Goal: Navigation & Orientation: Find specific page/section

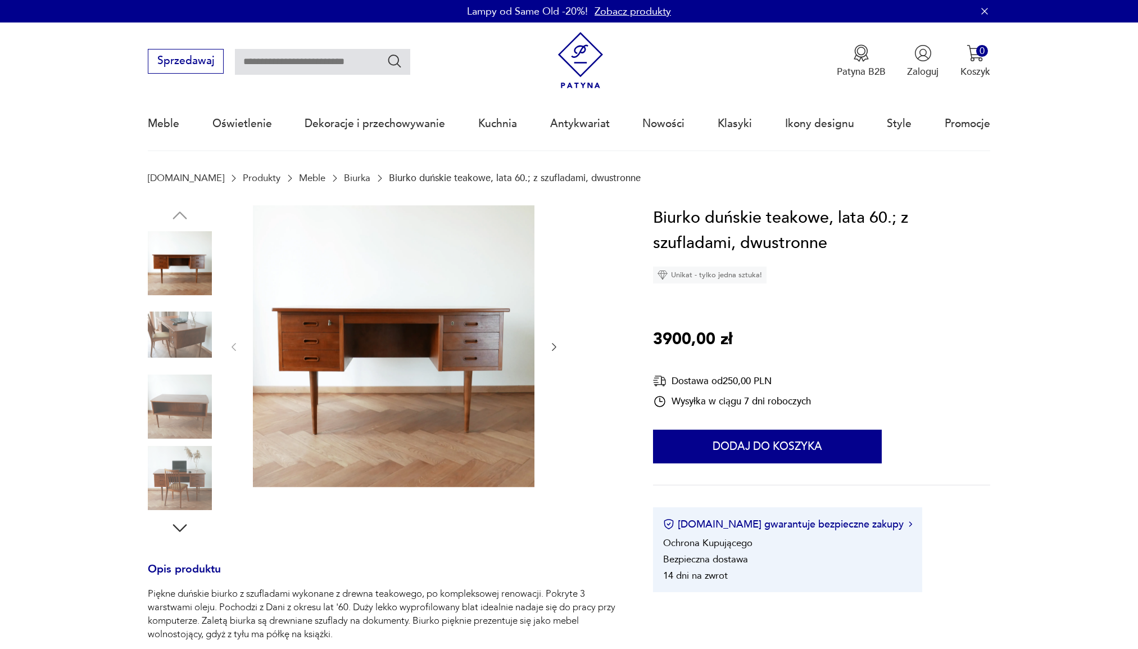
click at [183, 333] on img at bounding box center [180, 334] width 64 height 64
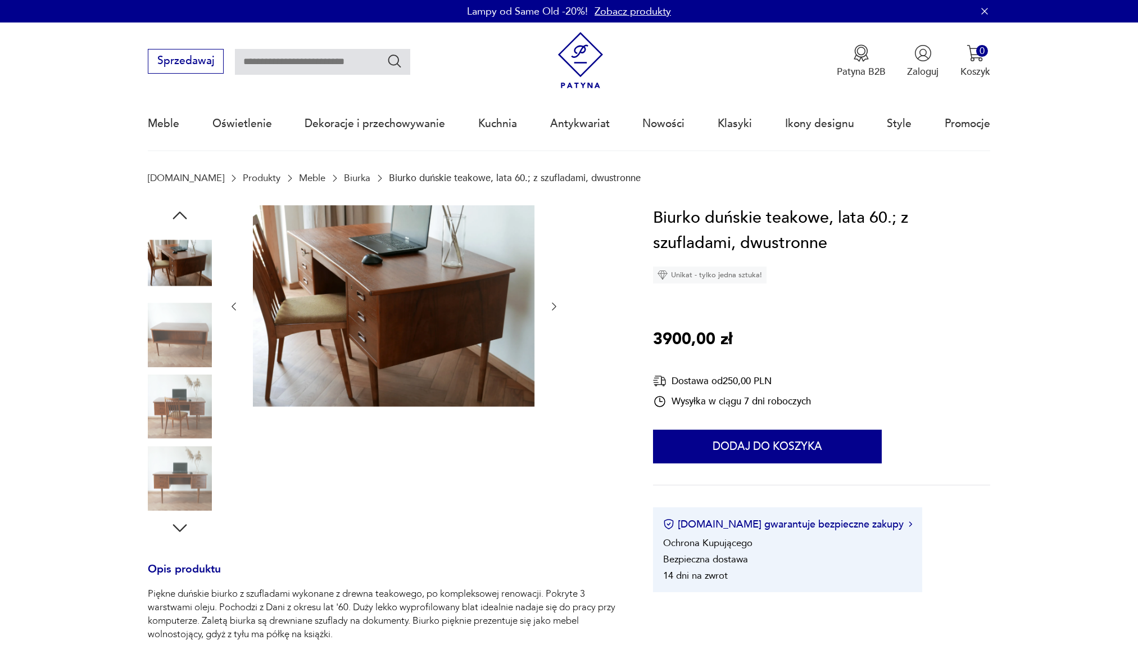
click at [556, 307] on icon "button" at bounding box center [554, 306] width 11 height 11
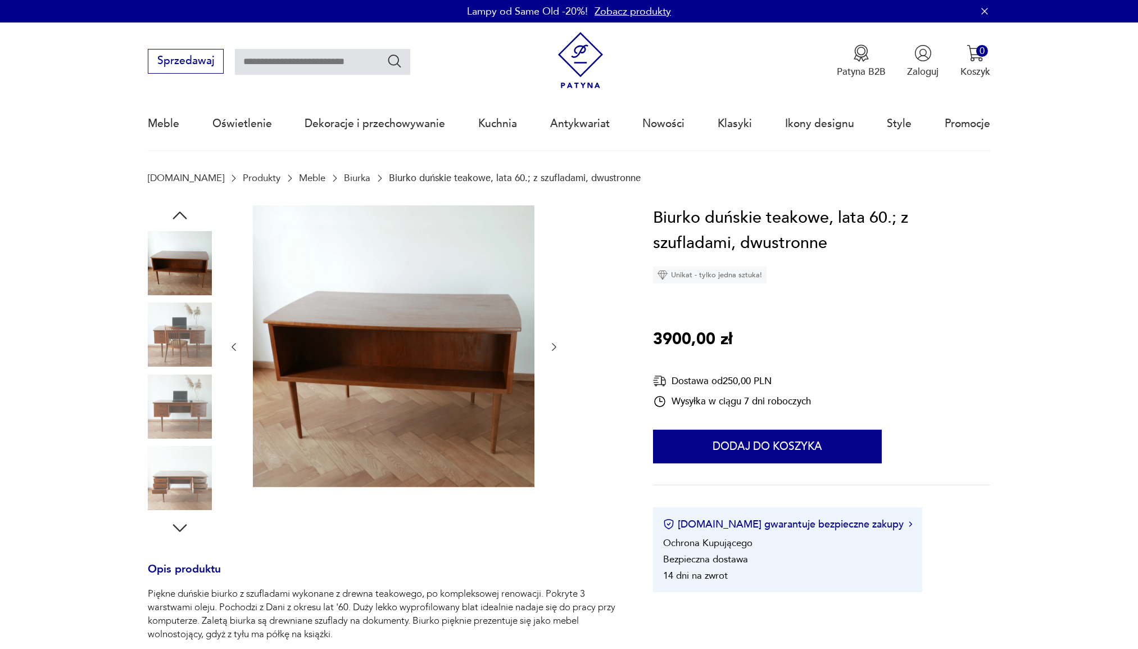
click at [556, 307] on div at bounding box center [394, 347] width 332 height 284
click at [554, 351] on icon "button" at bounding box center [554, 346] width 11 height 11
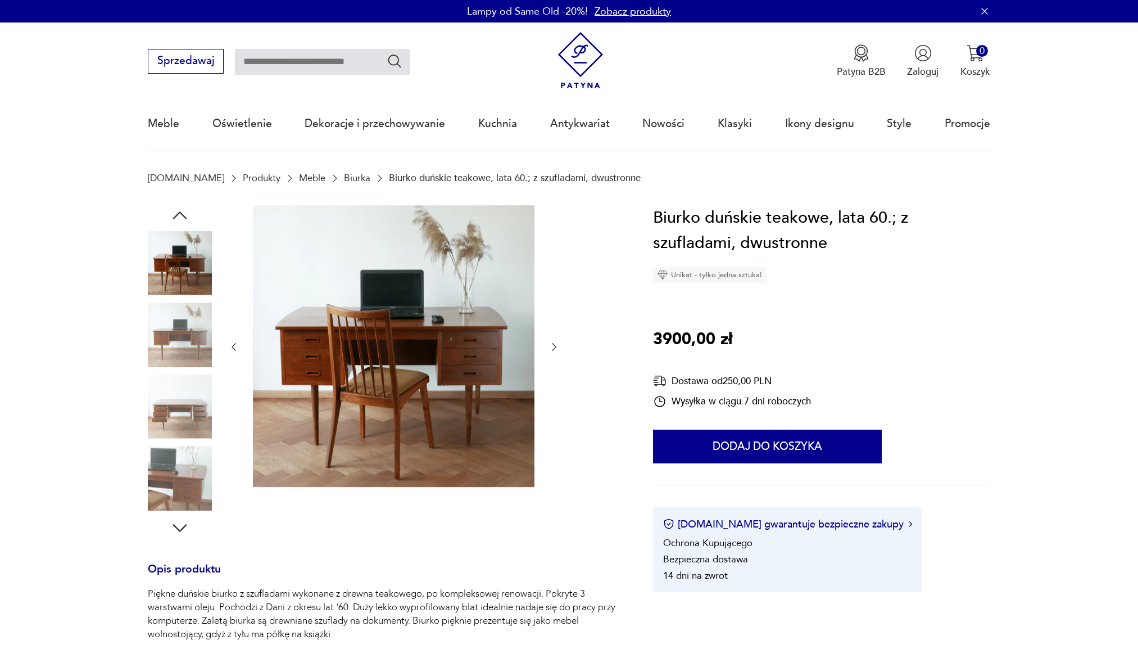
click at [344, 180] on link "Biurka" at bounding box center [357, 178] width 26 height 11
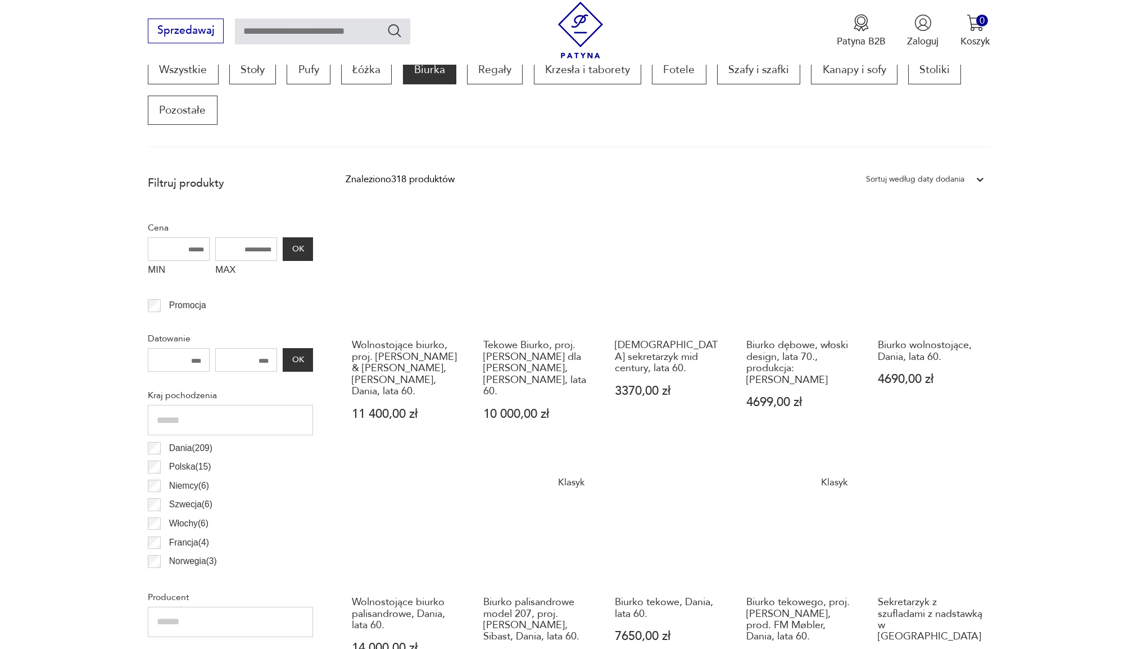
scroll to position [149, 0]
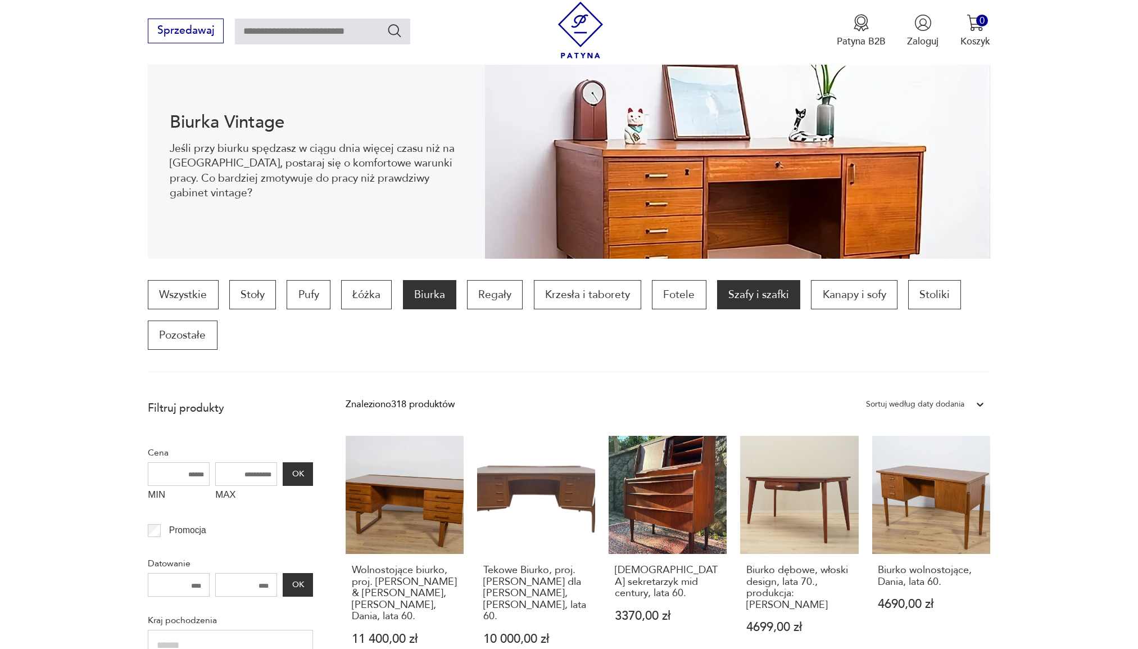
click at [751, 284] on p "Szafy i szafki" at bounding box center [758, 294] width 83 height 29
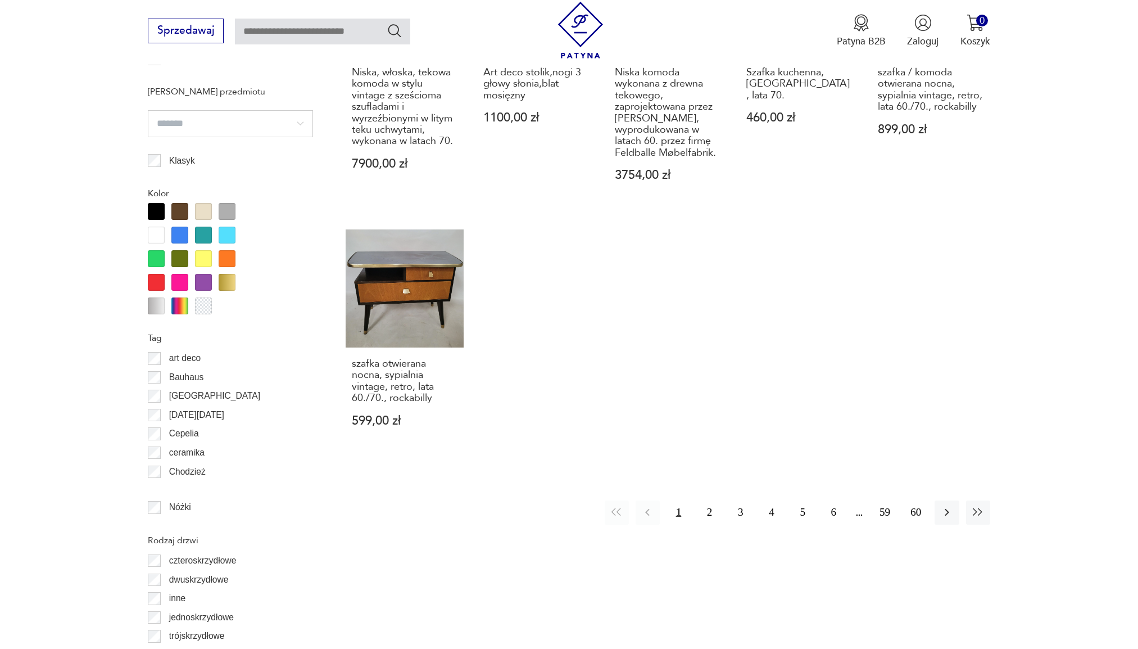
scroll to position [1168, 0]
click at [945, 504] on icon "button" at bounding box center [946, 510] width 13 height 13
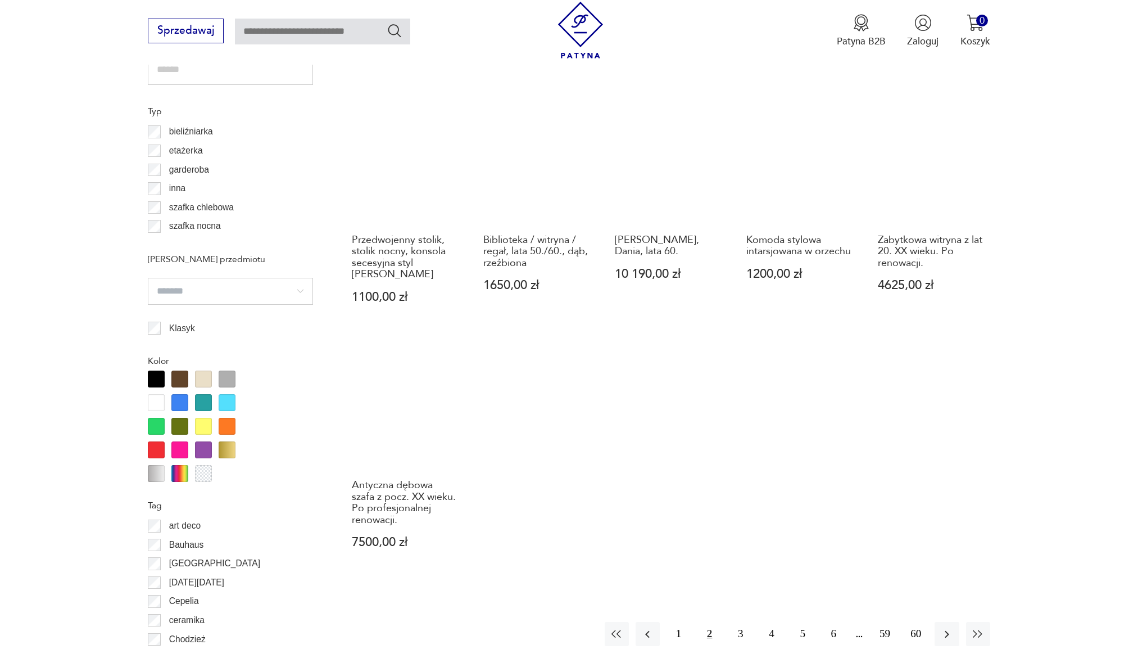
scroll to position [1112, 0]
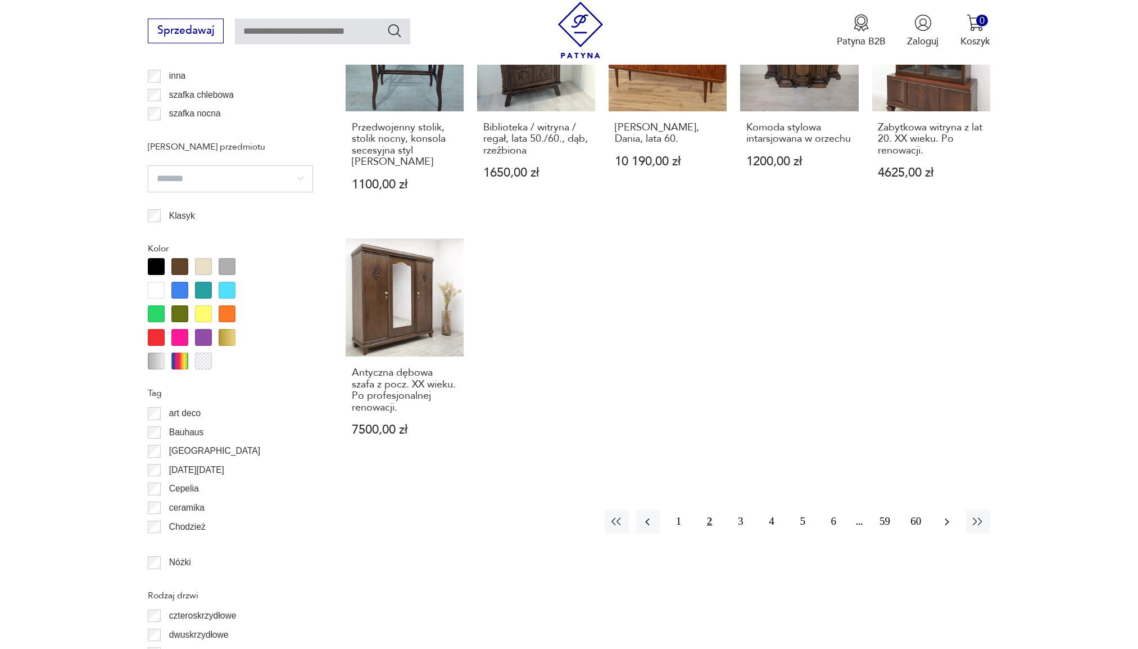
click at [948, 528] on icon "button" at bounding box center [946, 521] width 13 height 13
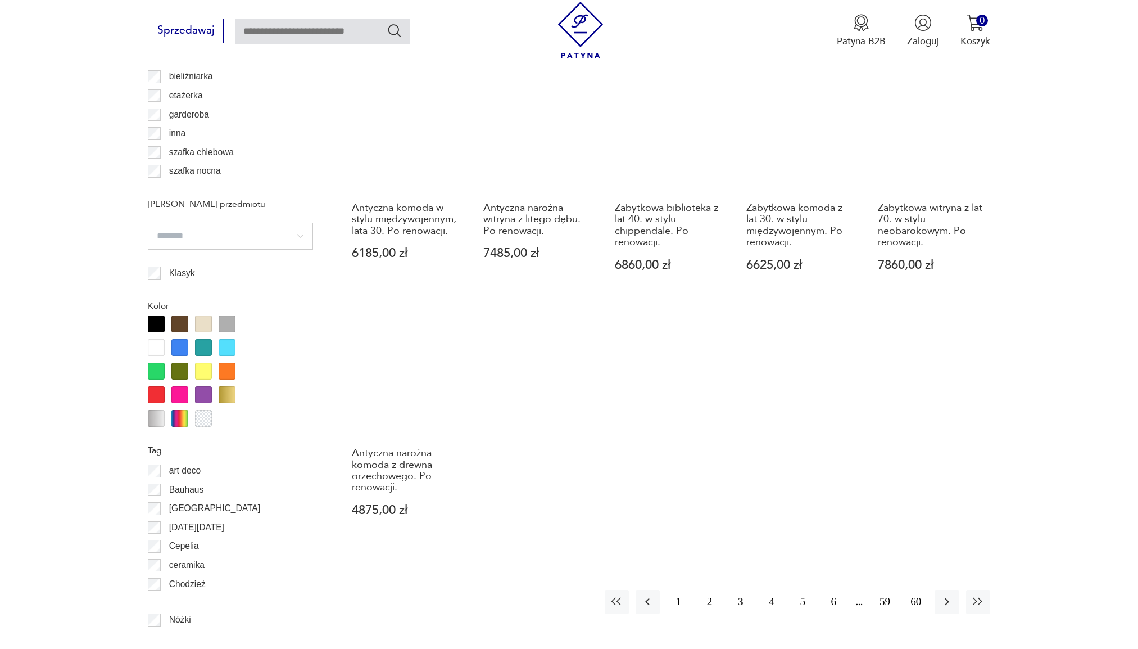
scroll to position [1056, 0]
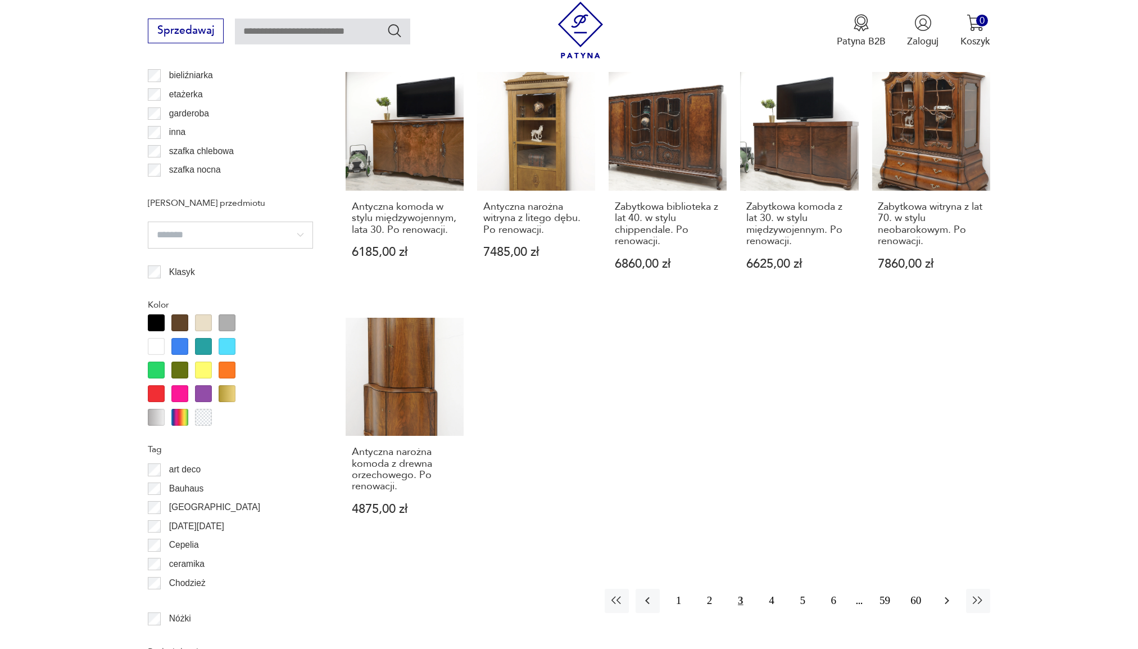
click at [956, 588] on button "button" at bounding box center [947, 600] width 24 height 24
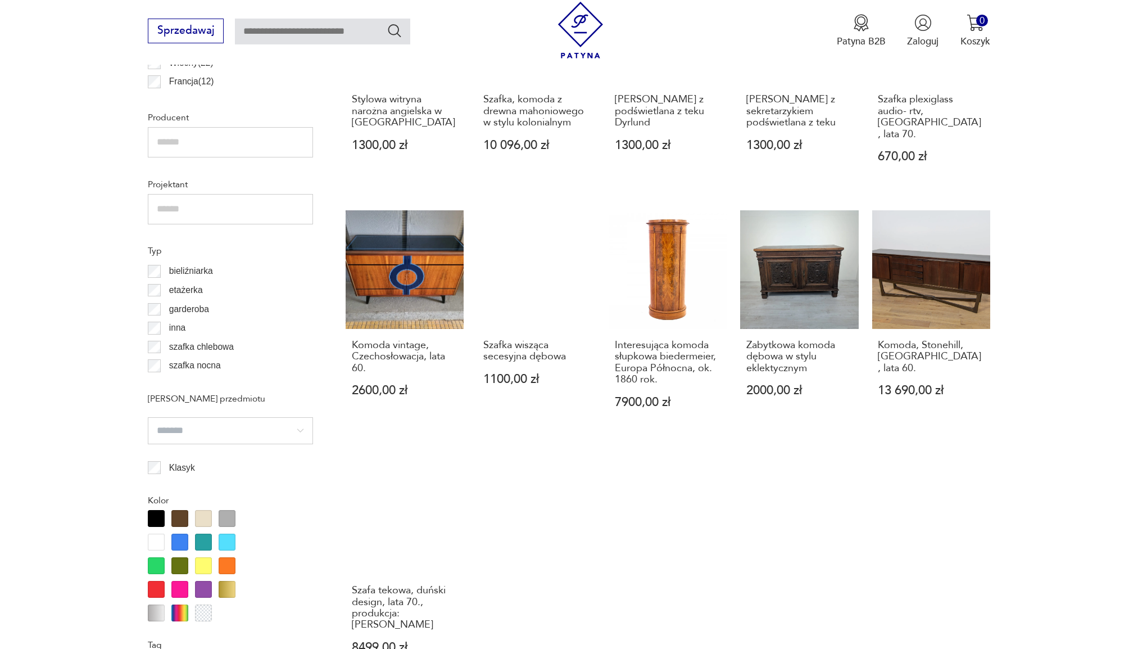
scroll to position [887, 0]
